Goal: Use online tool/utility: Utilize a website feature to perform a specific function

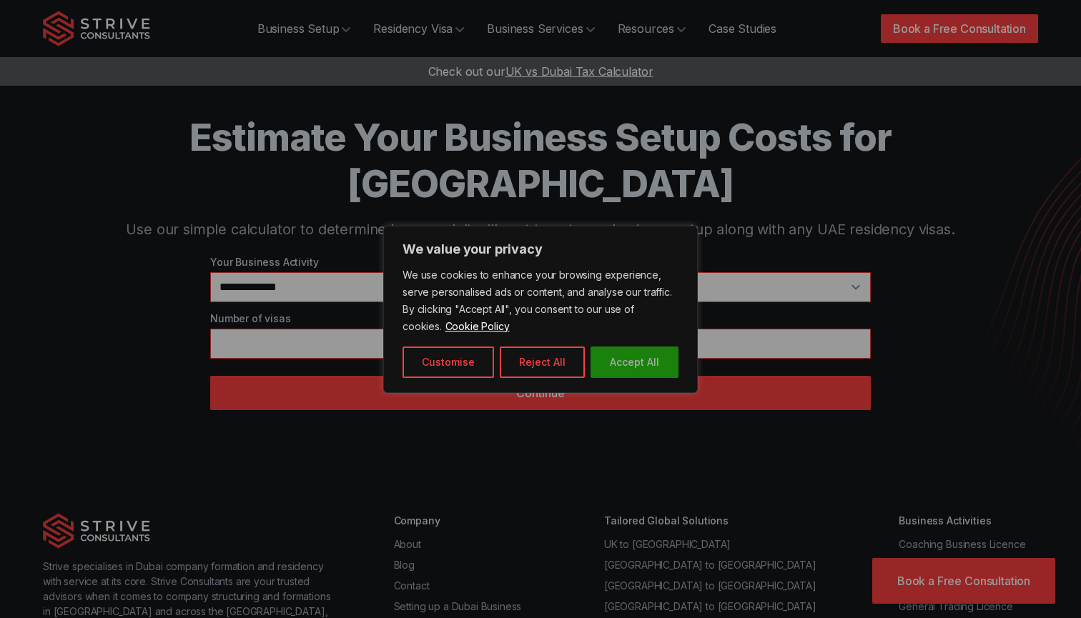
click at [651, 375] on button "Accept All" at bounding box center [635, 362] width 88 height 31
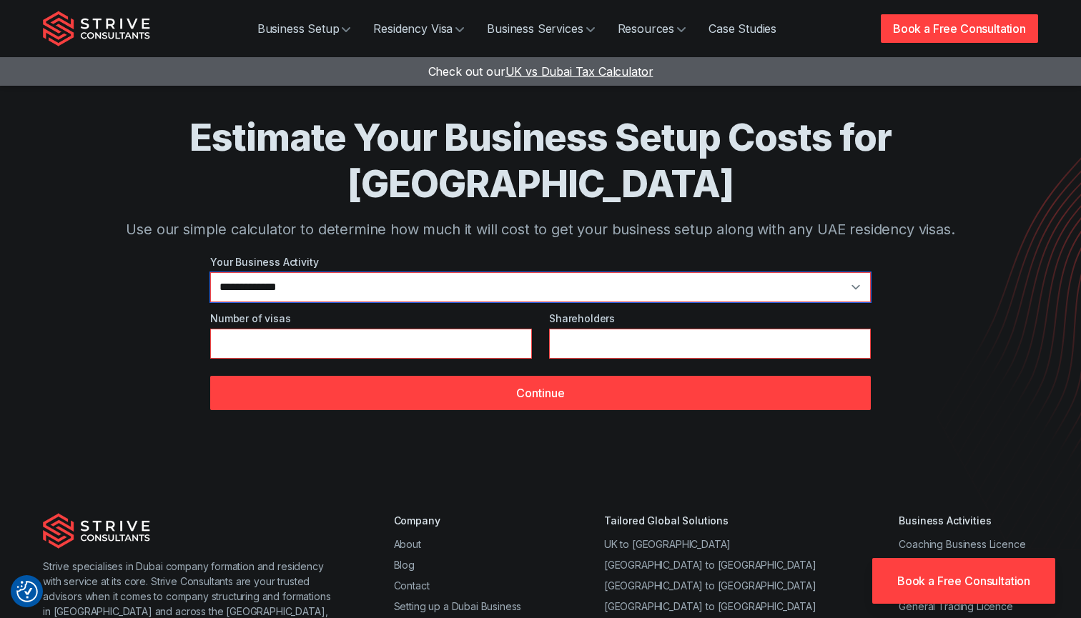
select select "*"
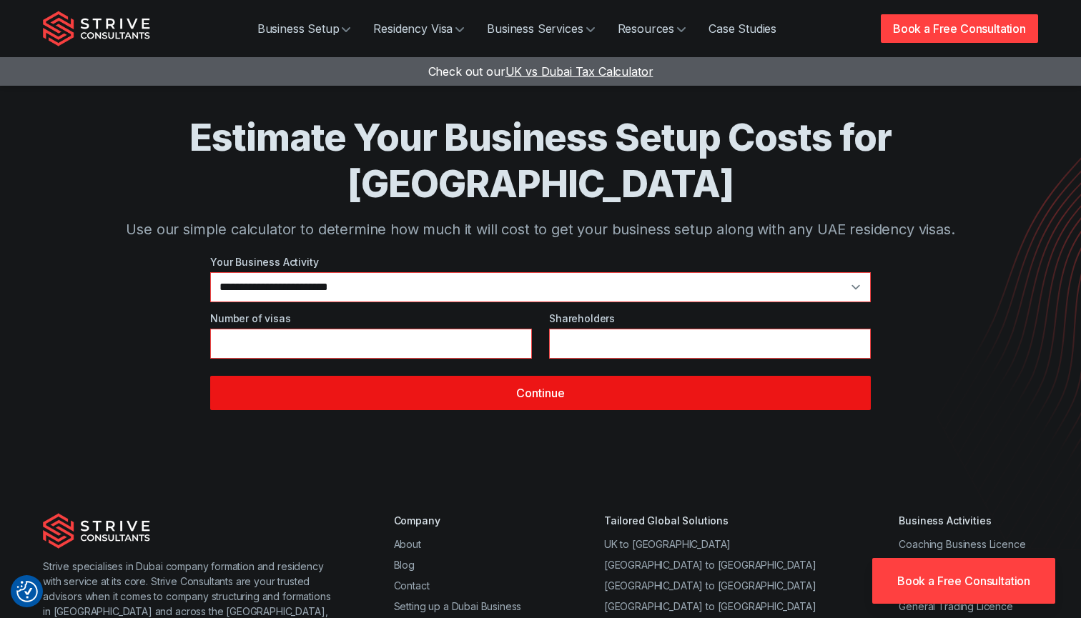
click at [454, 376] on button "Continue" at bounding box center [540, 393] width 661 height 34
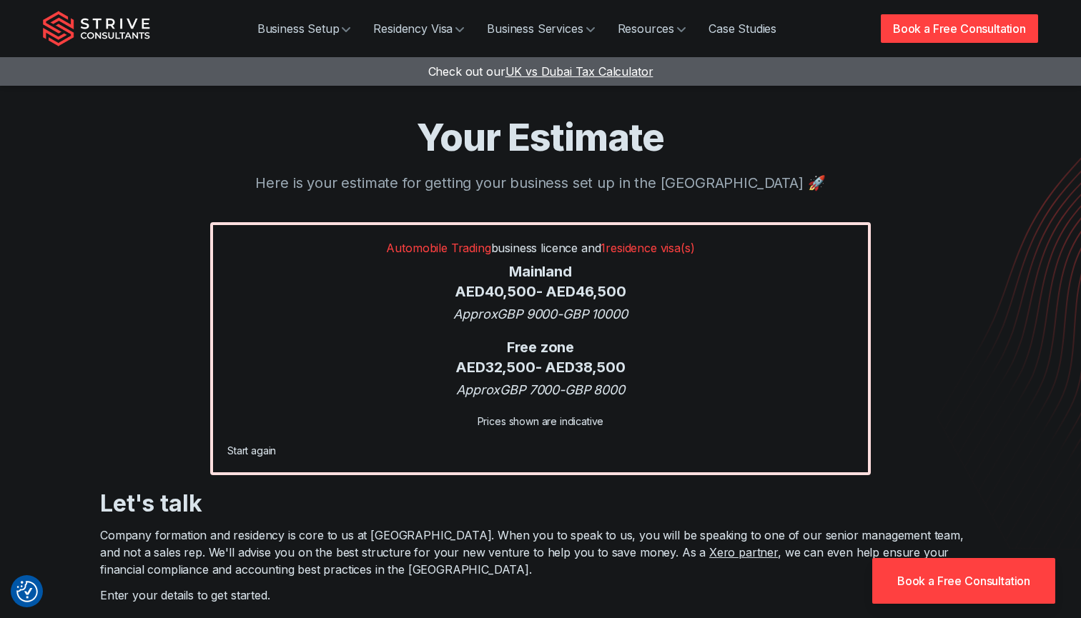
click at [651, 250] on span "1 residence visa(s)" at bounding box center [648, 248] width 94 height 14
drag, startPoint x: 642, startPoint y: 287, endPoint x: 350, endPoint y: 290, distance: 291.7
click at [350, 290] on div "Mainland AED 40,500 - AED 46,500" at bounding box center [540, 281] width 626 height 39
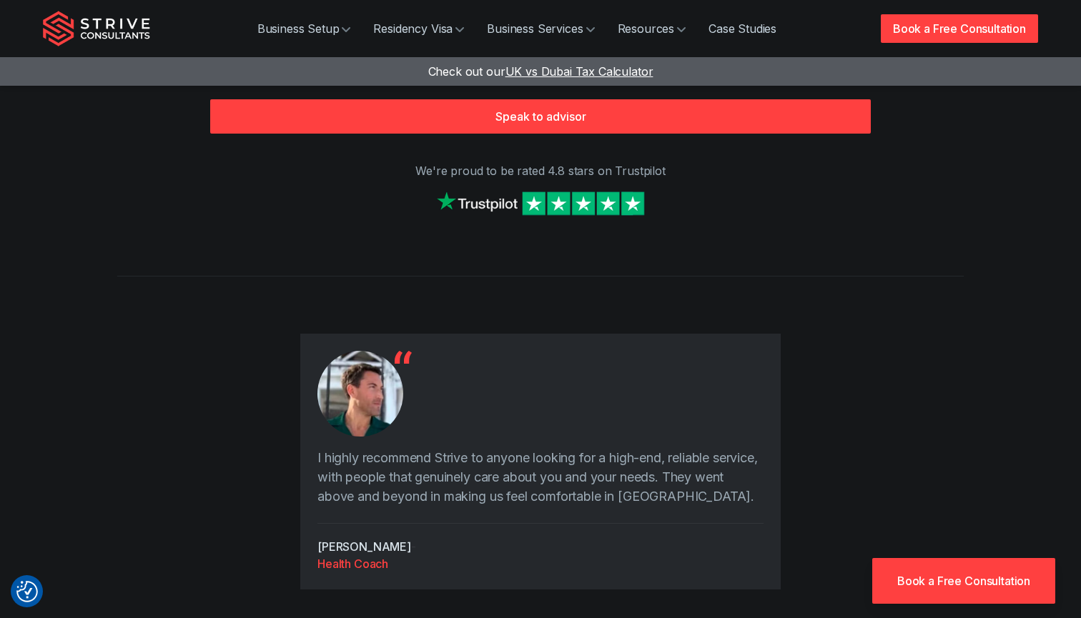
scroll to position [388, 0]
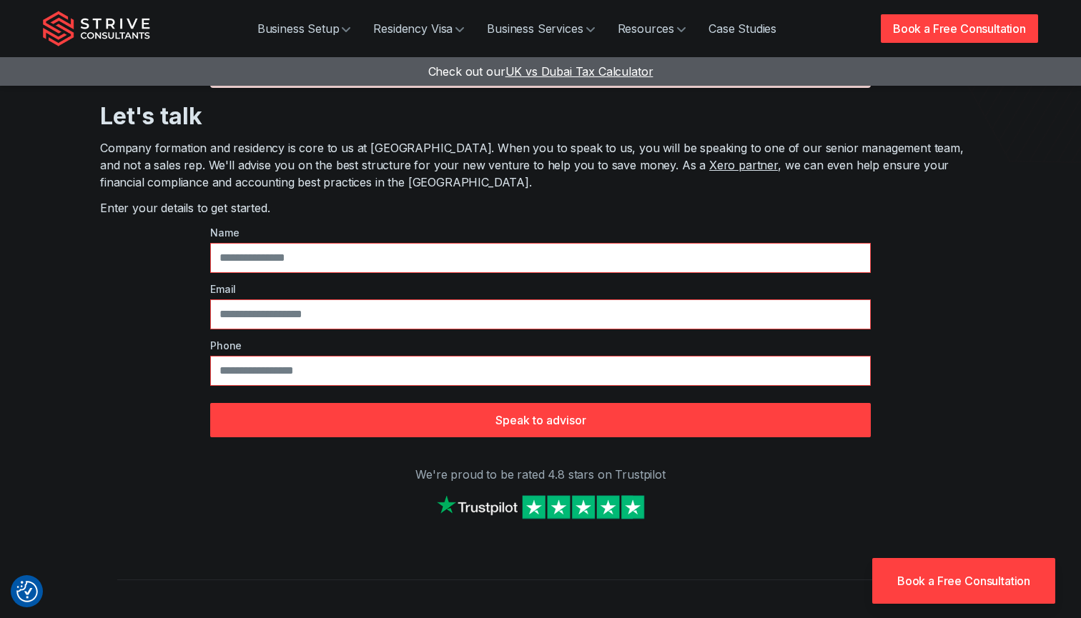
click at [570, 77] on span "UK vs Dubai Tax Calculator" at bounding box center [580, 71] width 148 height 14
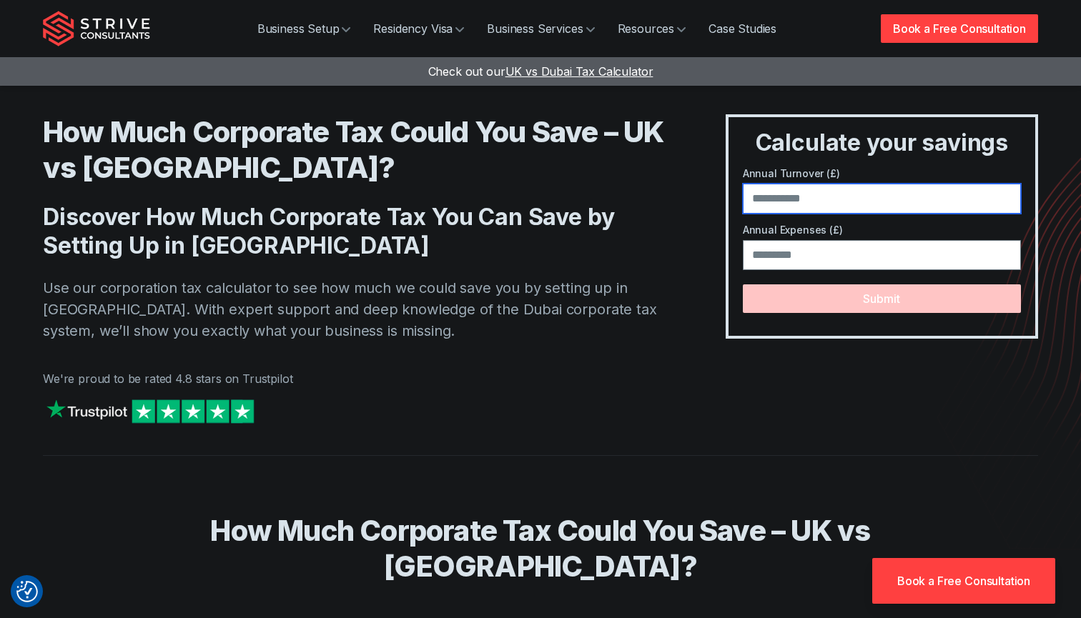
click at [833, 204] on input "number" at bounding box center [882, 199] width 278 height 30
type input "*****"
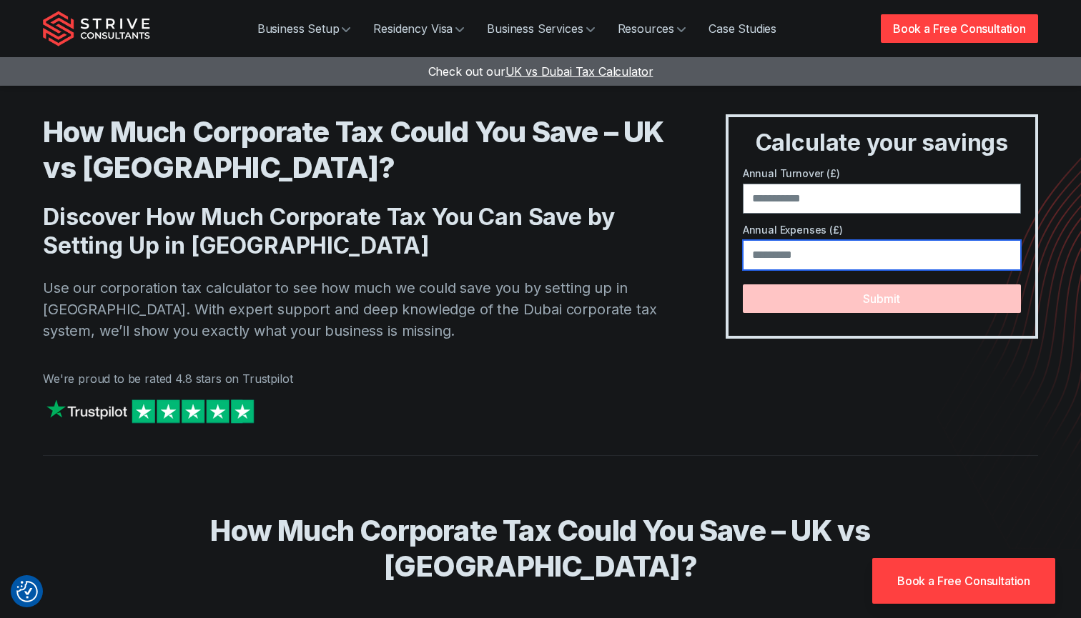
click at [819, 253] on input "number" at bounding box center [882, 255] width 278 height 30
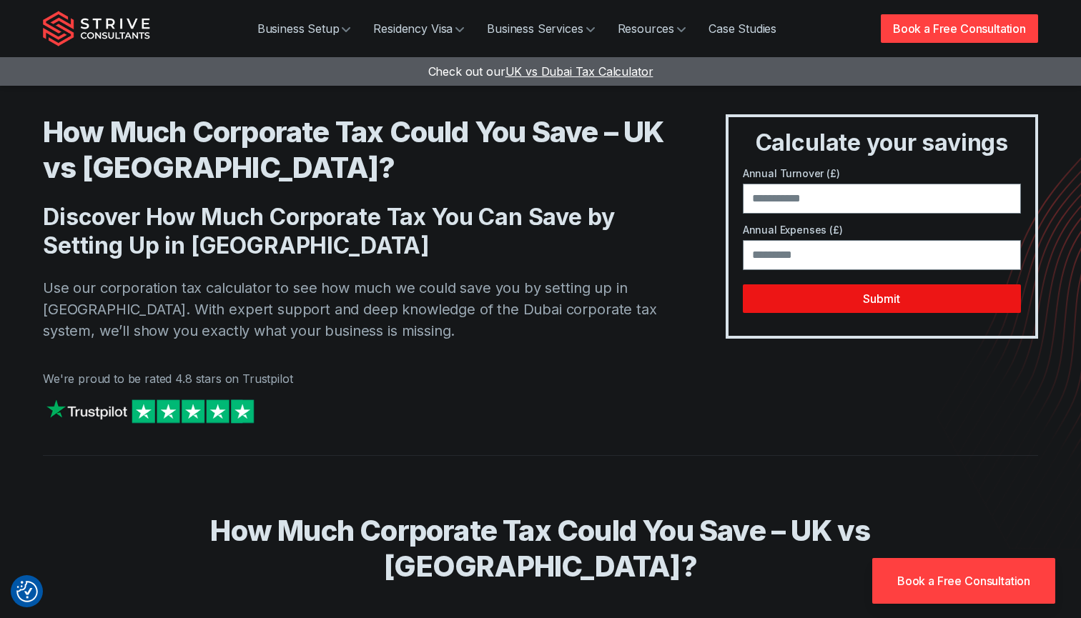
click at [829, 307] on button "Submit" at bounding box center [882, 299] width 278 height 29
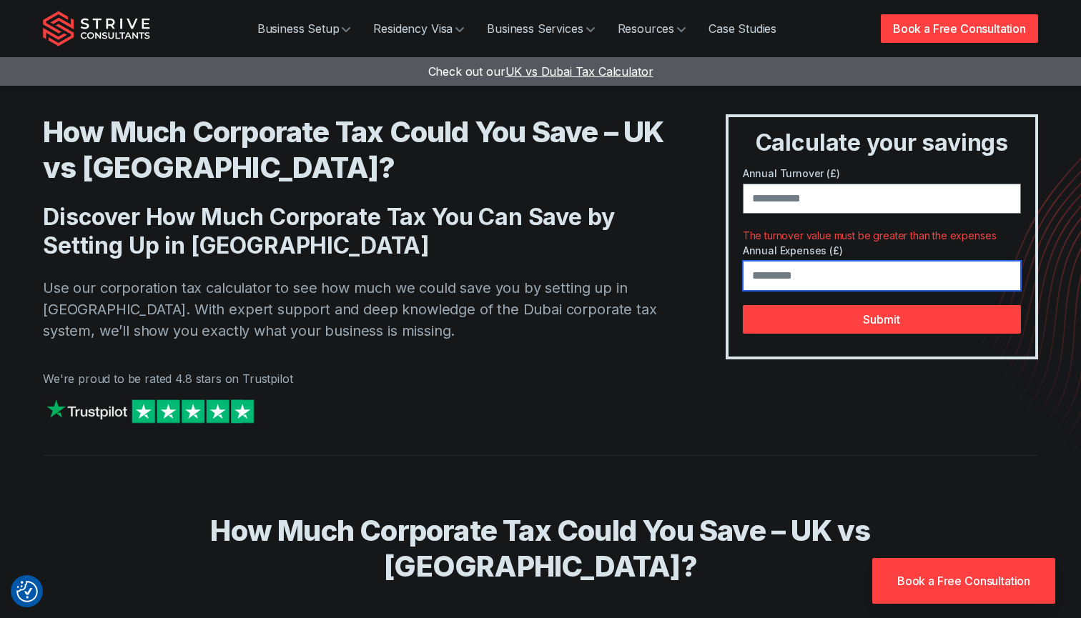
drag, startPoint x: 849, startPoint y: 288, endPoint x: 726, endPoint y: 280, distance: 124.0
click at [726, 280] on div "Calculate your savings Annual Turnover (£) ***** The turnover value must be gre…" at bounding box center [882, 236] width 312 height 245
type input "*****"
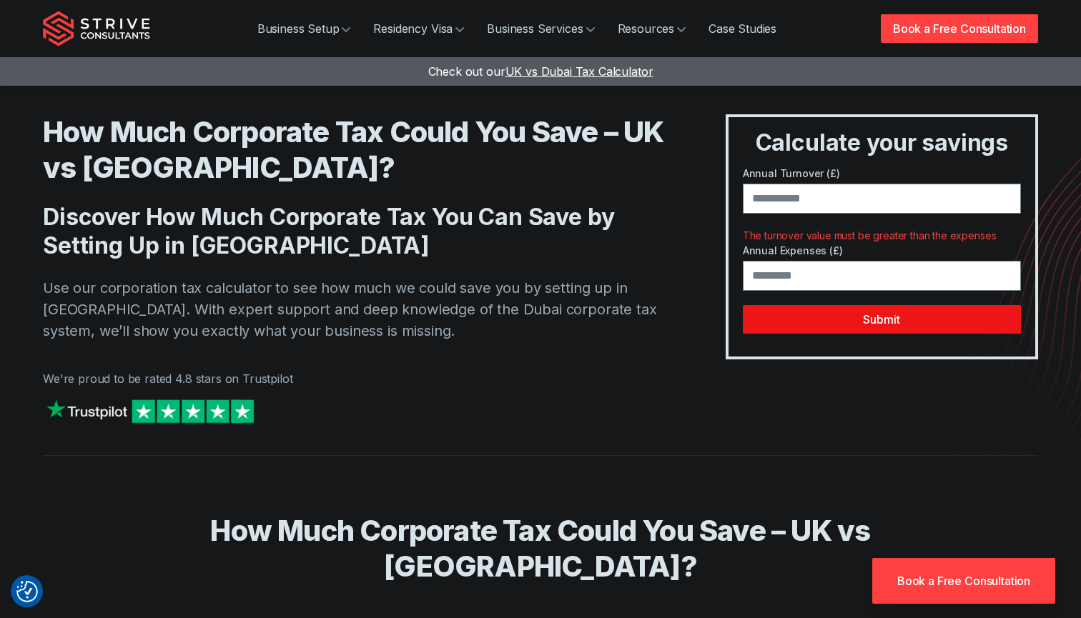
click at [777, 325] on button "Submit" at bounding box center [882, 319] width 278 height 29
